Goal: Transaction & Acquisition: Purchase product/service

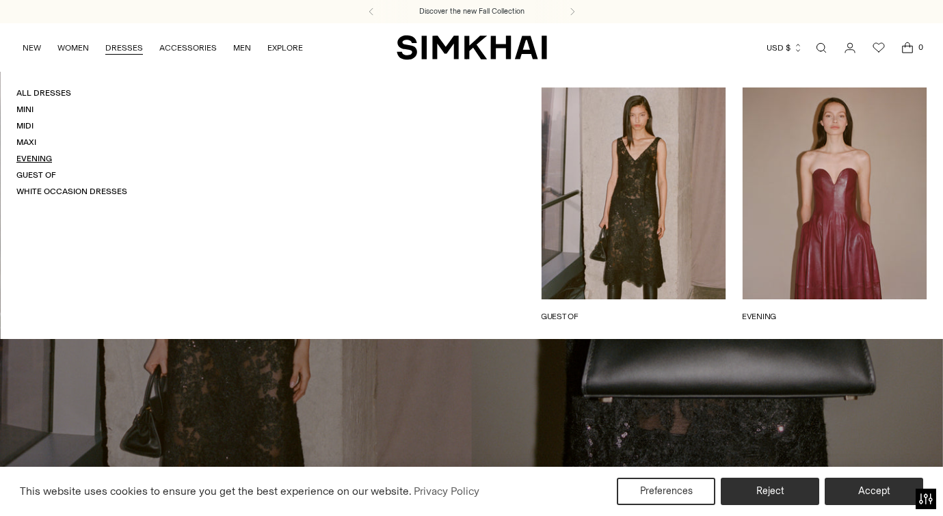
click at [38, 155] on link "Evening" at bounding box center [34, 159] width 36 height 10
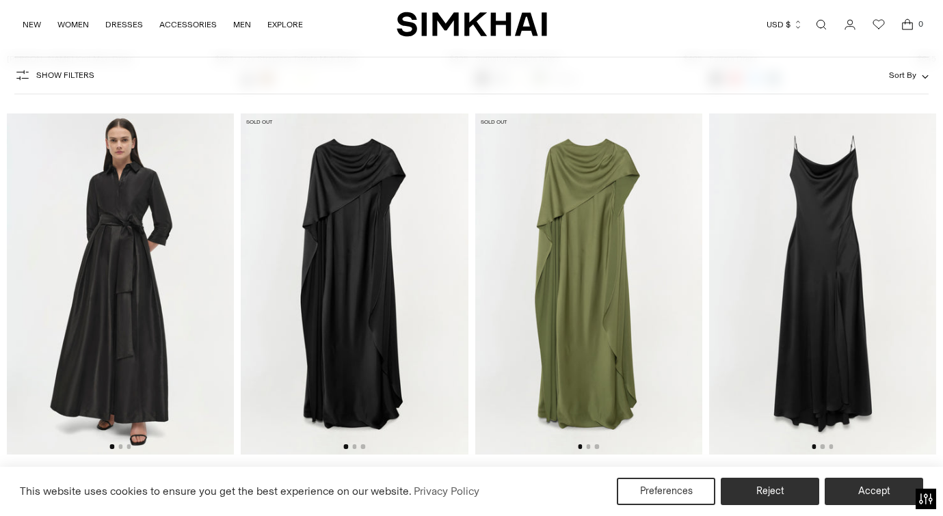
scroll to position [3756, 0]
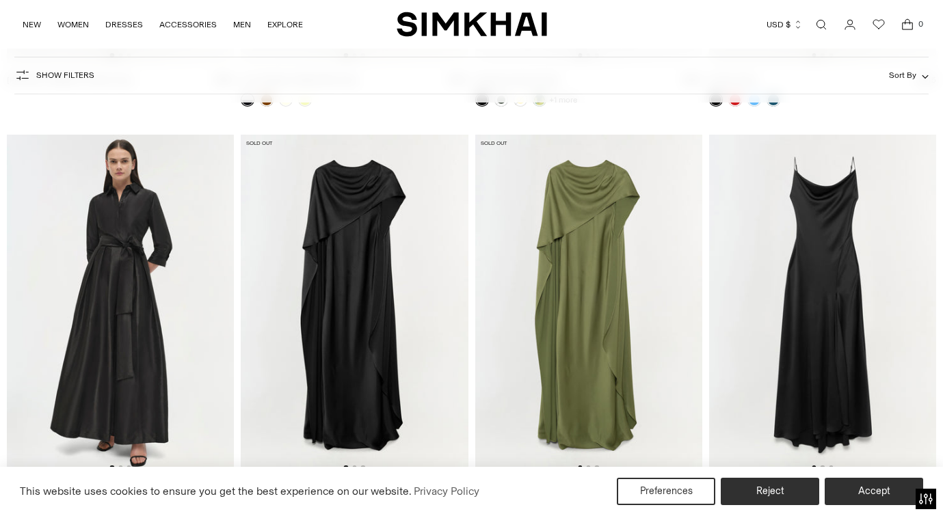
click at [361, 233] on img at bounding box center [354, 305] width 227 height 341
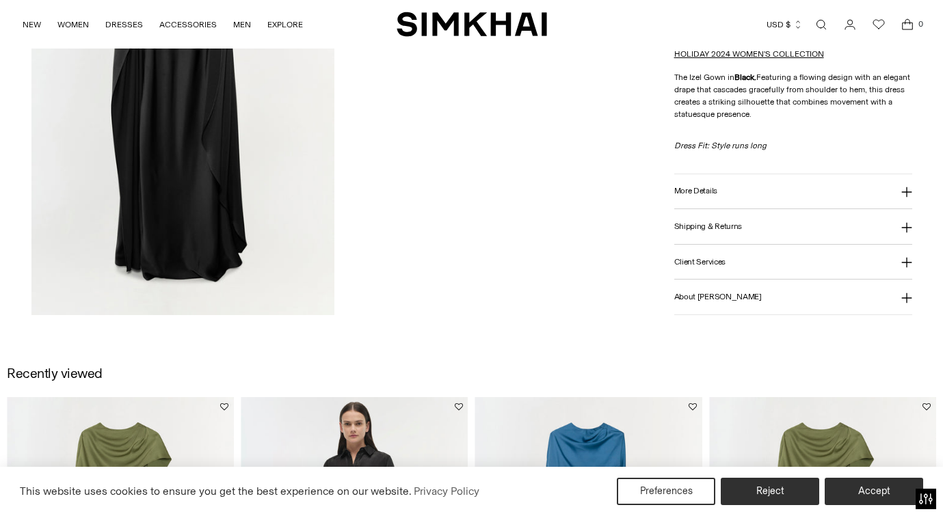
scroll to position [1158, 0]
click at [709, 194] on h3 "More Details" at bounding box center [695, 192] width 43 height 9
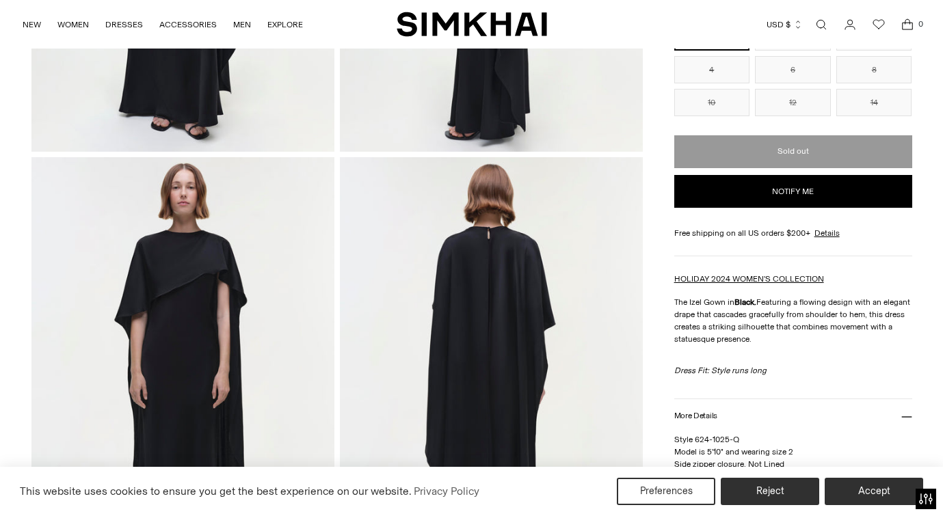
scroll to position [401, 0]
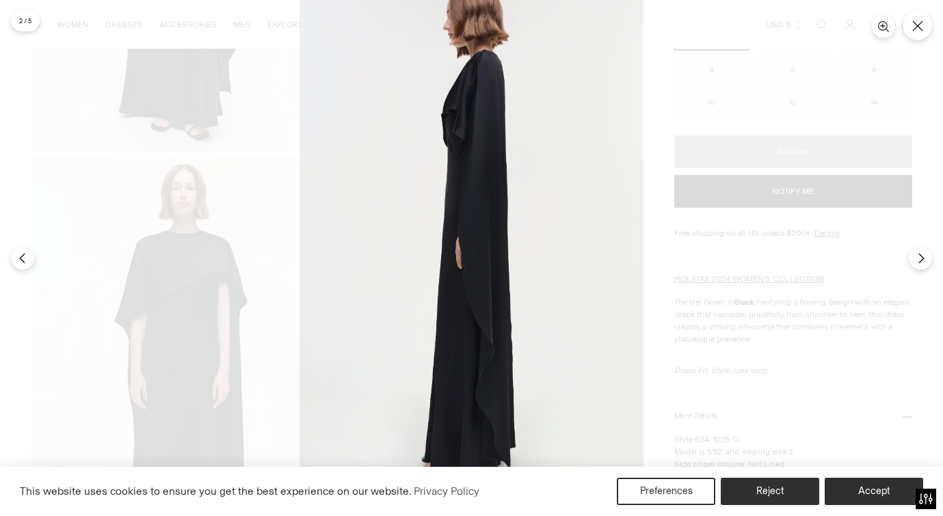
click at [524, 268] on img at bounding box center [472, 233] width 344 height 516
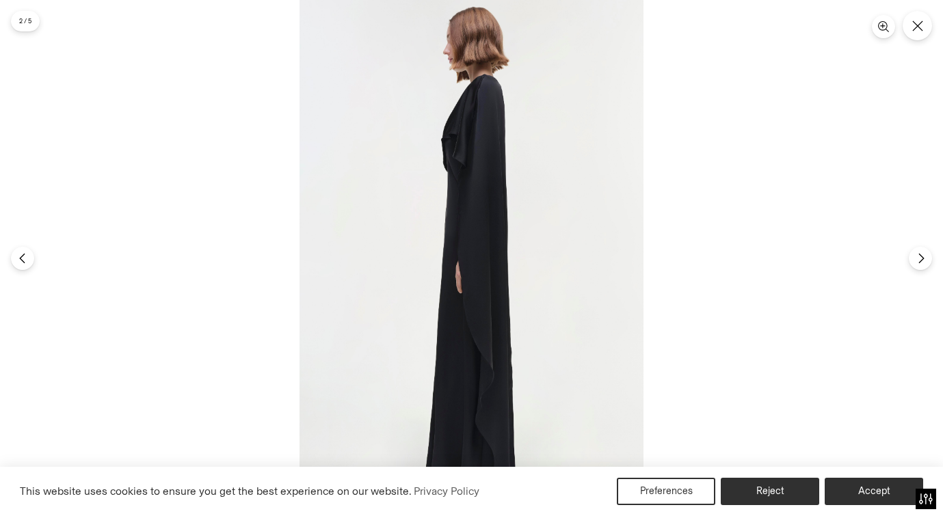
click at [181, 211] on div at bounding box center [471, 258] width 943 height 516
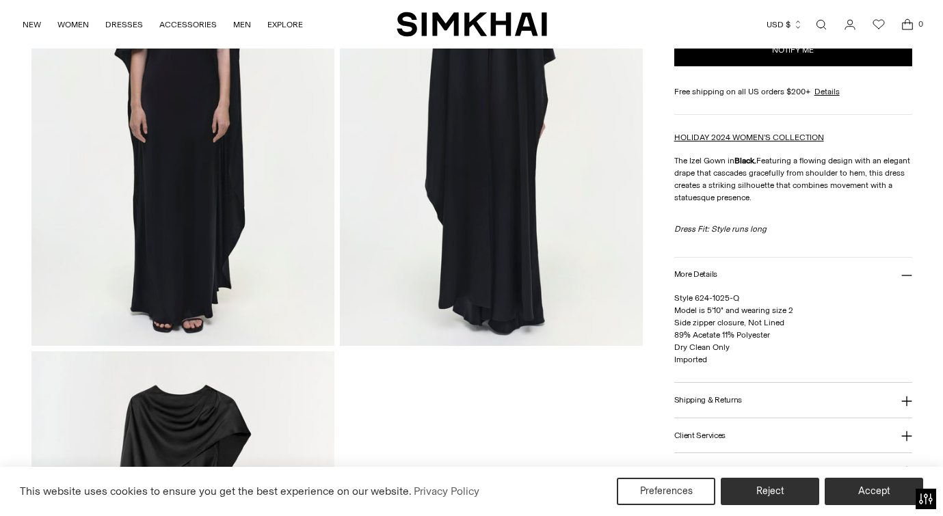
scroll to position [660, 0]
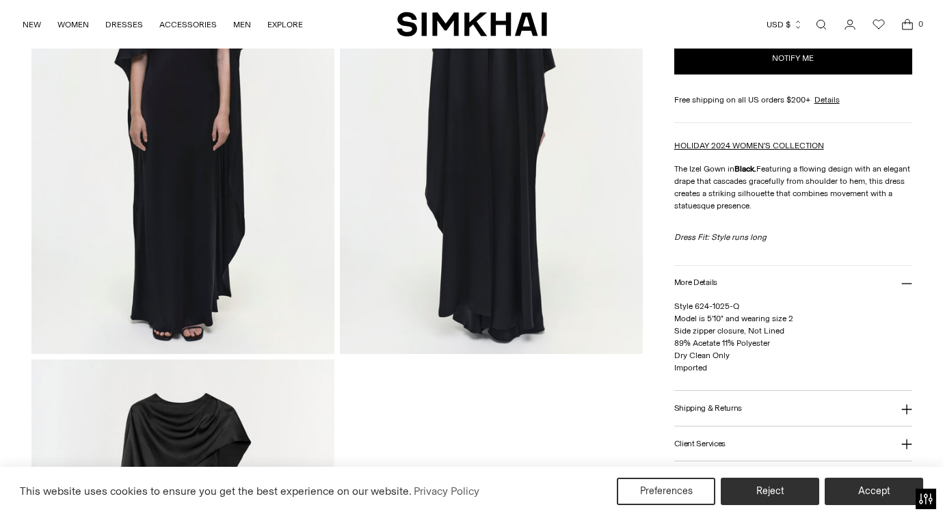
click at [479, 292] on img at bounding box center [491, 126] width 303 height 455
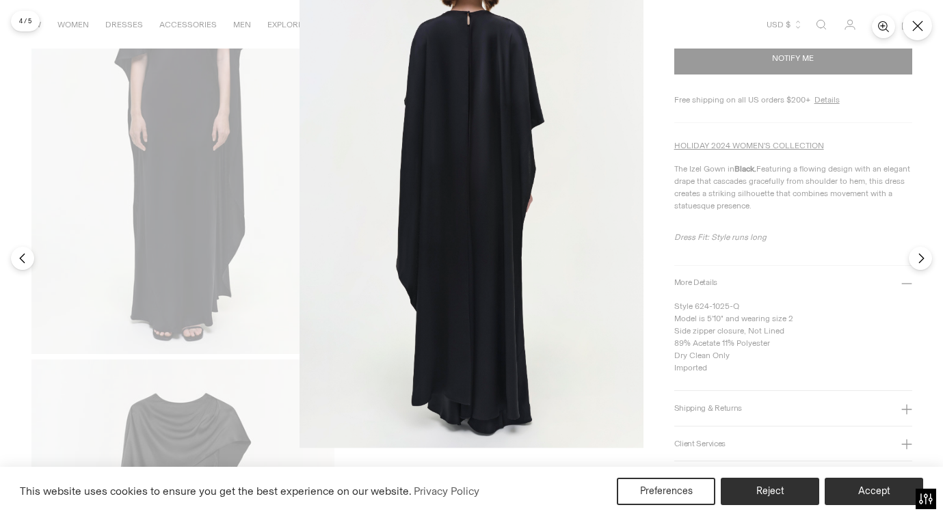
click at [471, 202] on img at bounding box center [472, 190] width 344 height 516
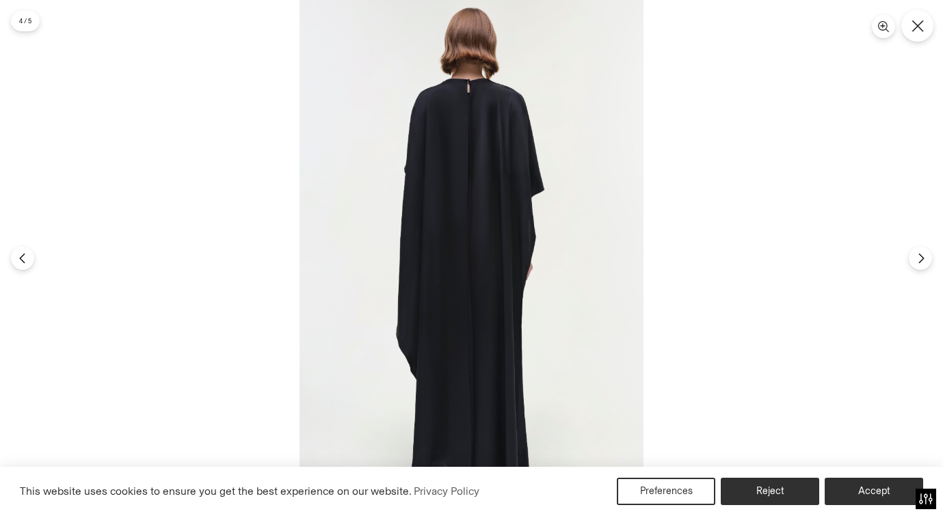
click at [917, 24] on icon "Close" at bounding box center [918, 26] width 12 height 12
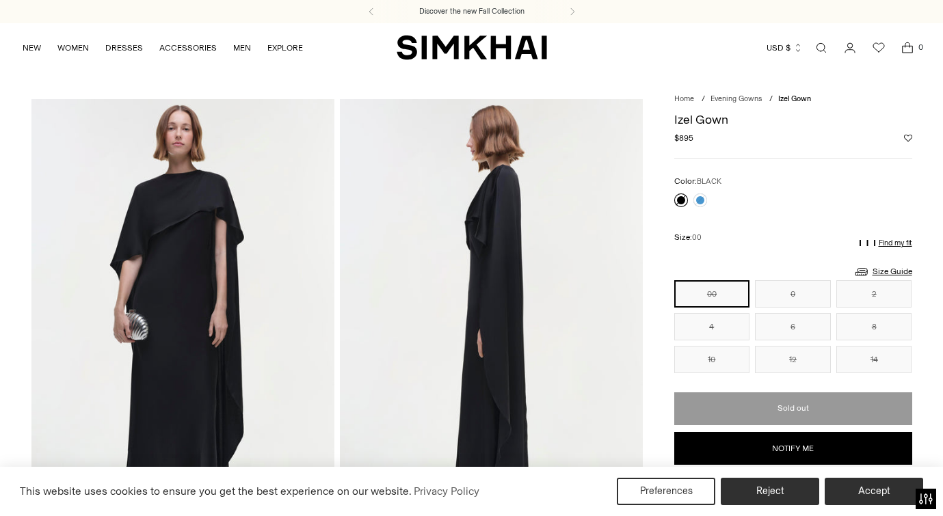
scroll to position [0, 0]
click at [898, 241] on p "Find my fit" at bounding box center [896, 243] width 34 height 8
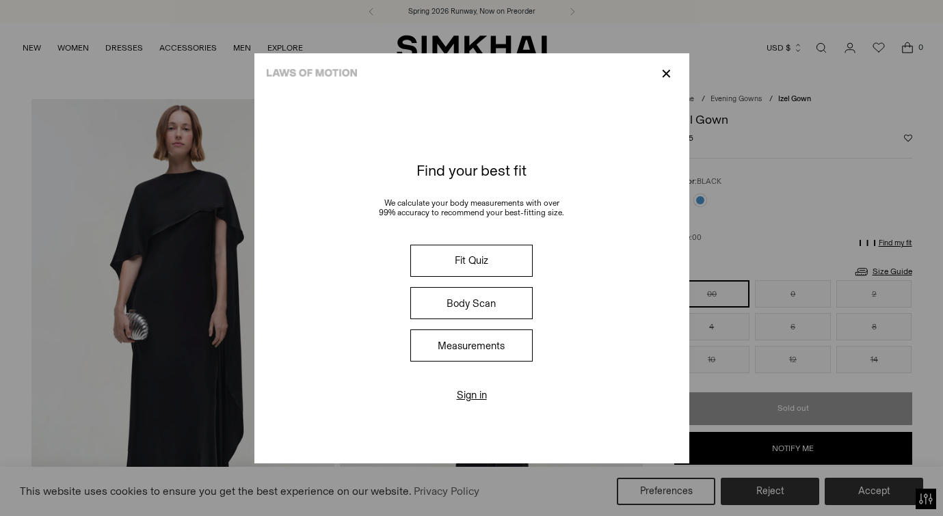
click at [662, 68] on p "✕" at bounding box center [666, 73] width 18 height 23
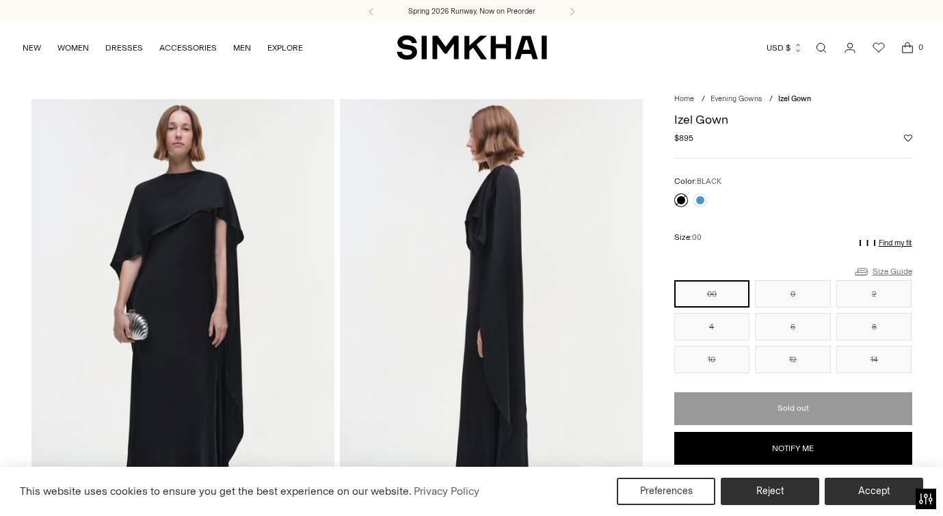
click at [894, 272] on link "Size Guide" at bounding box center [882, 271] width 59 height 17
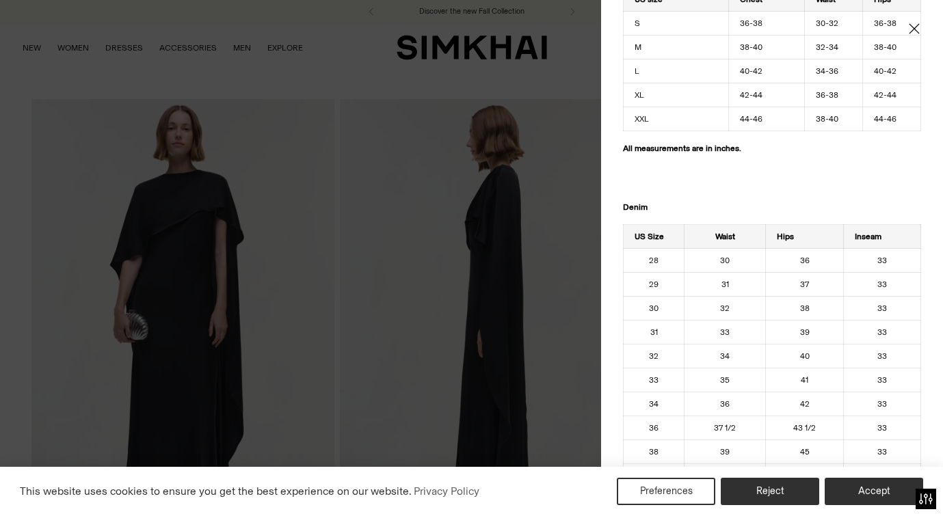
scroll to position [1208, 0]
click at [379, 389] on div at bounding box center [471, 258] width 943 height 516
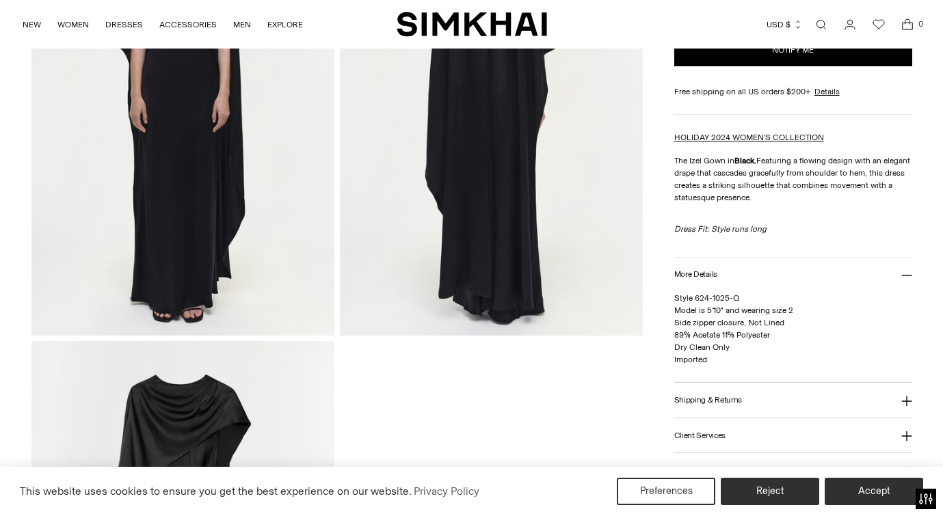
scroll to position [808, 0]
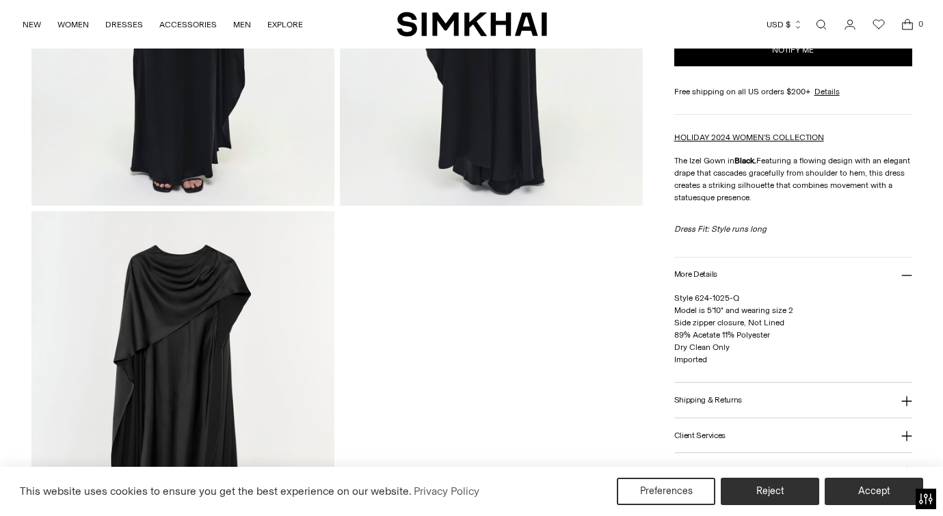
click at [907, 436] on icon at bounding box center [906, 437] width 10 height 10
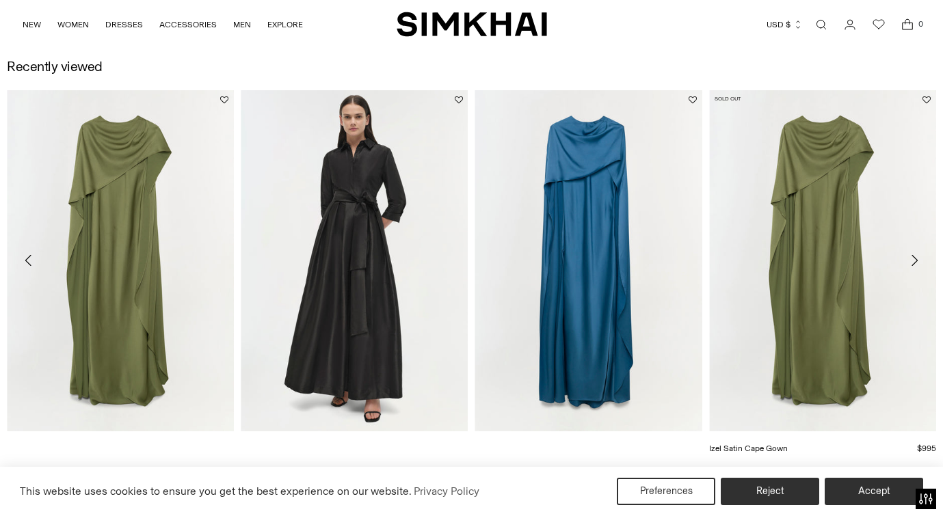
scroll to position [1464, 0]
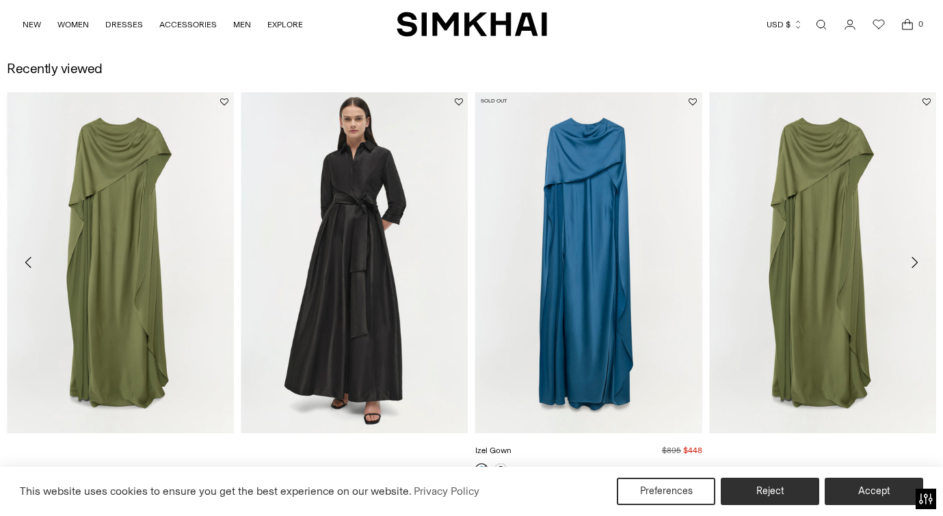
click at [512, 446] on link "Izel Gown" at bounding box center [493, 451] width 36 height 10
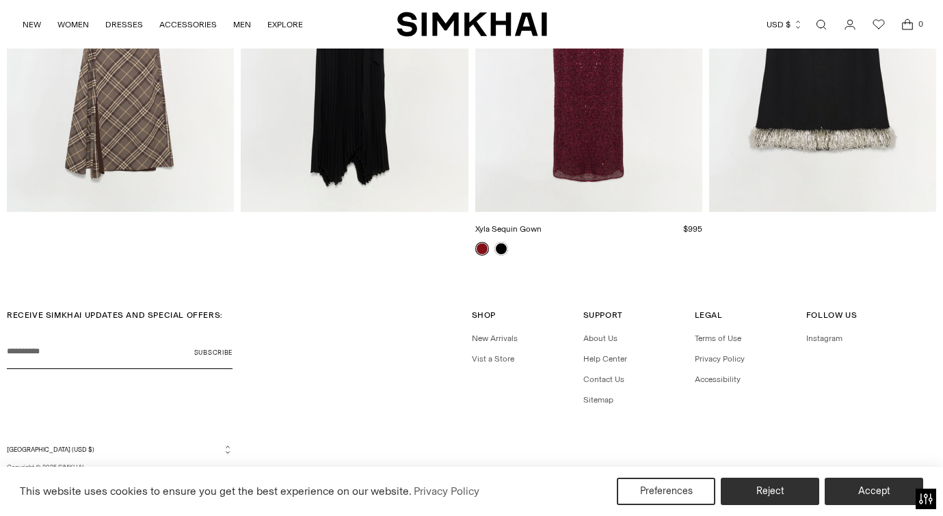
scroll to position [2114, 0]
click at [600, 377] on link "Contact Us" at bounding box center [603, 380] width 41 height 10
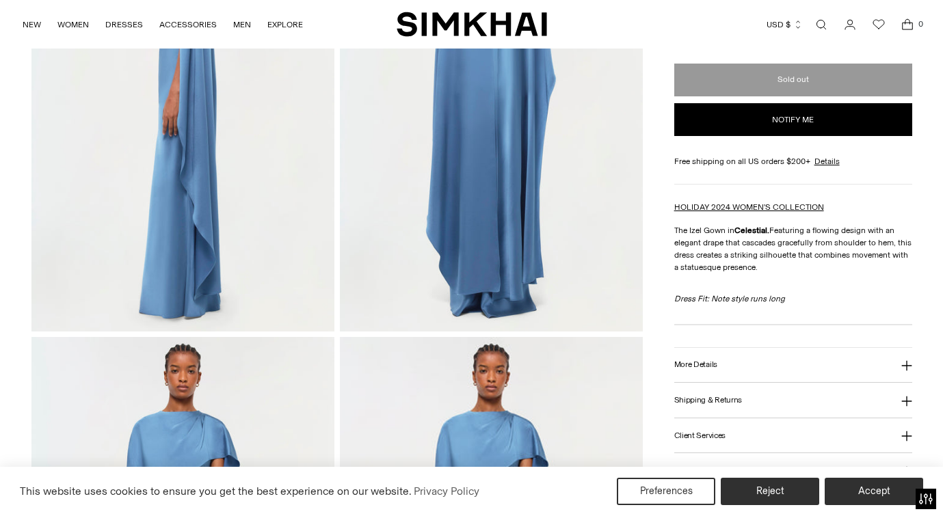
scroll to position [686, 0]
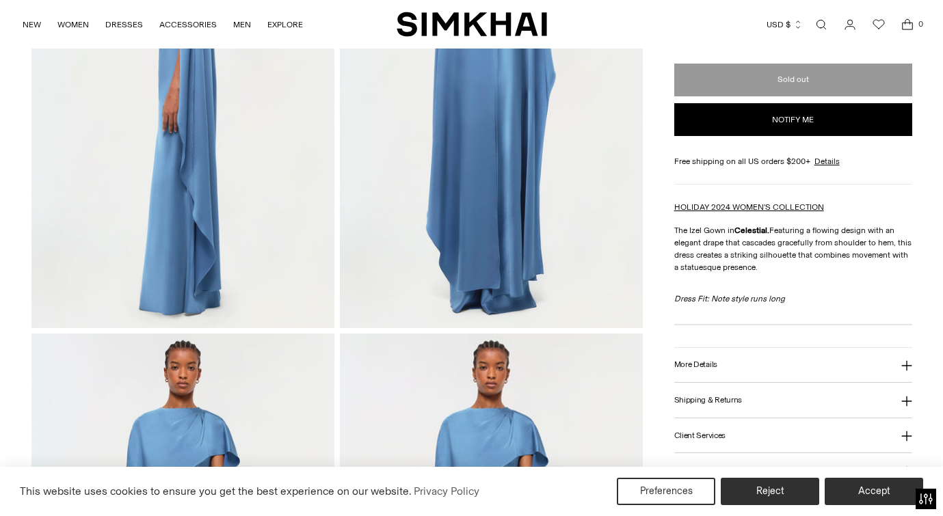
click at [697, 363] on h3 "More Details" at bounding box center [695, 364] width 43 height 9
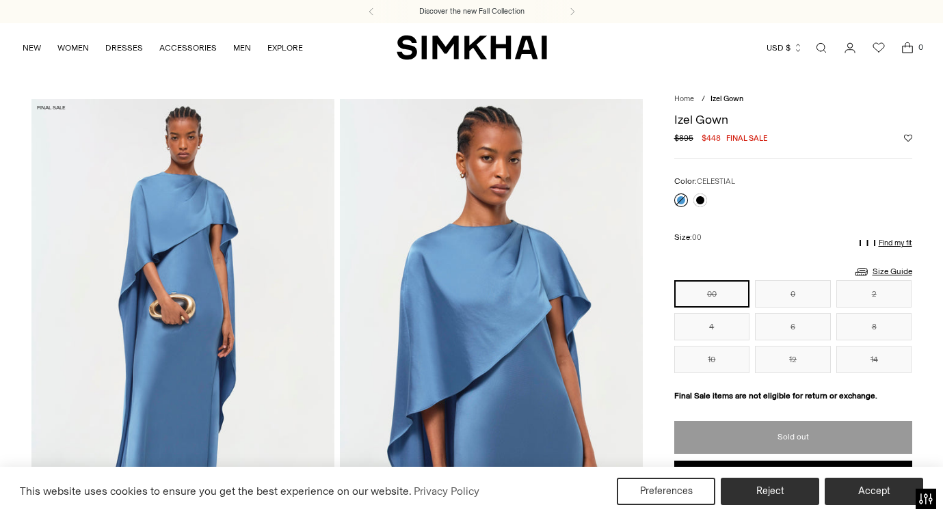
scroll to position [0, 0]
